Goal: Navigation & Orientation: Find specific page/section

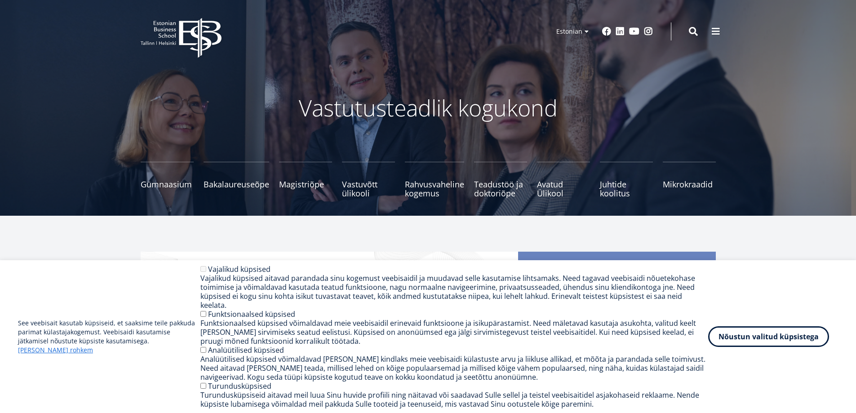
click at [586, 31] on ul "Estonian English Russian" at bounding box center [570, 43] width 45 height 42
click at [568, 60] on link "Russian" at bounding box center [570, 57] width 45 height 13
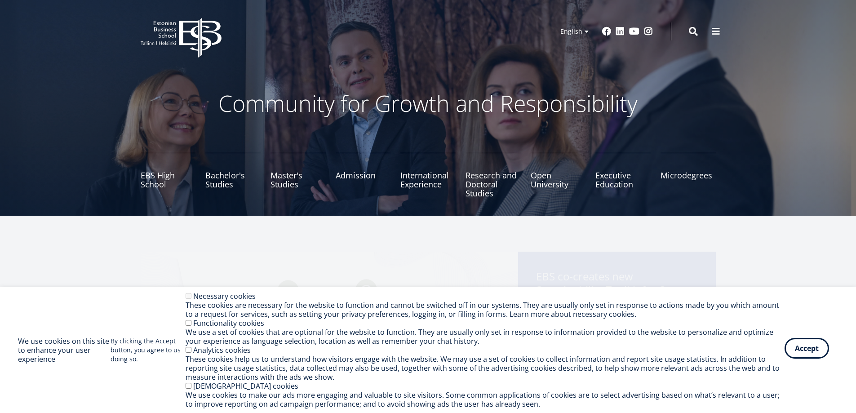
click at [818, 355] on button "Accept" at bounding box center [807, 348] width 44 height 21
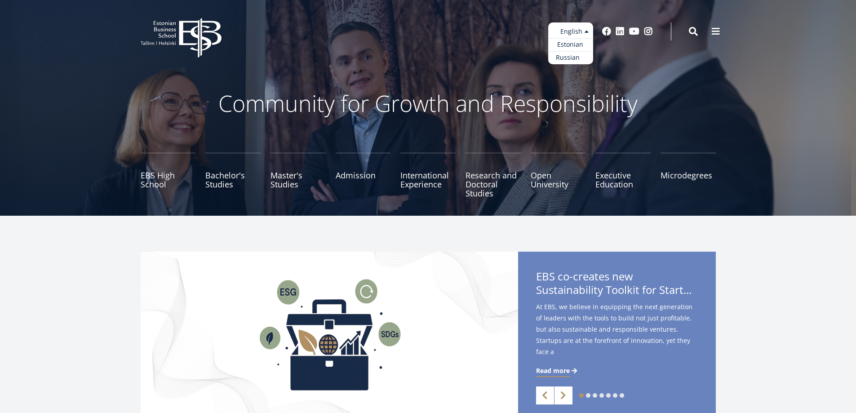
click at [567, 58] on link "Russian" at bounding box center [570, 57] width 45 height 13
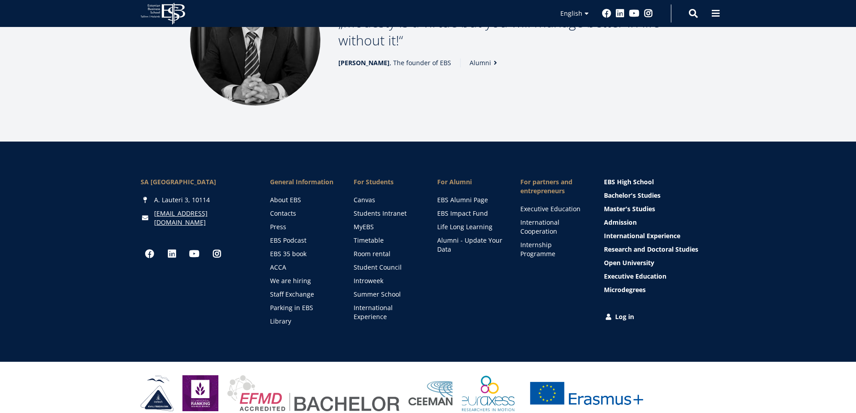
scroll to position [1227, 0]
